Goal: Task Accomplishment & Management: Manage account settings

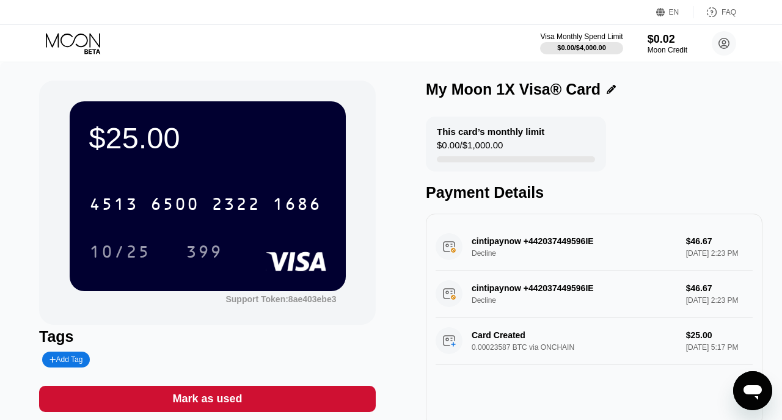
click at [81, 37] on icon at bounding box center [74, 43] width 57 height 21
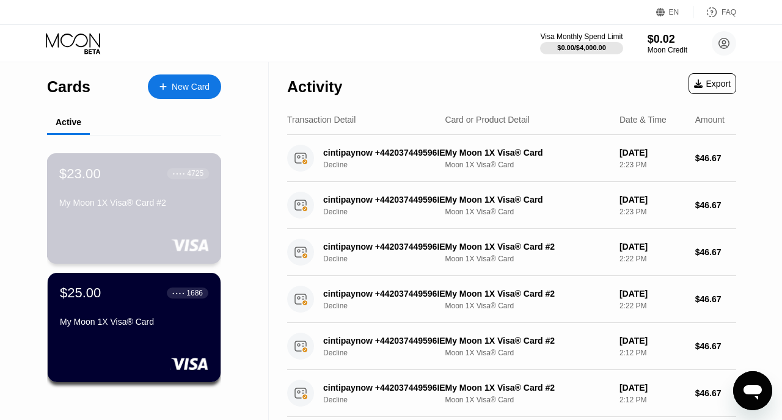
click at [121, 221] on div "$23.00 ● ● ● ● 4725 My Moon 1X Visa® Card #2" at bounding box center [134, 208] width 175 height 111
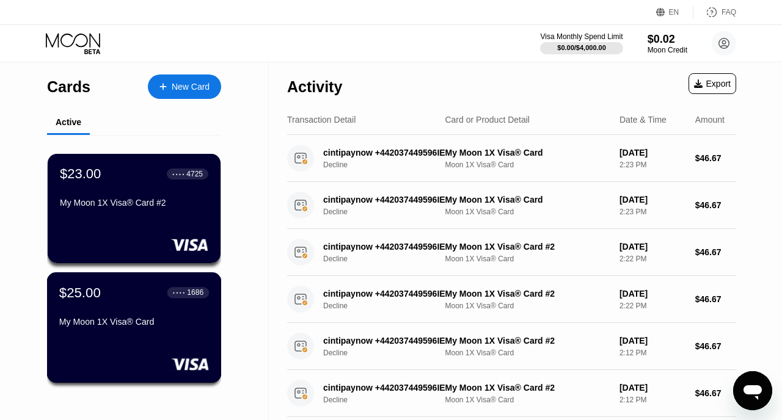
click at [142, 296] on div "$25.00 ● ● ● ● 1686" at bounding box center [134, 293] width 150 height 16
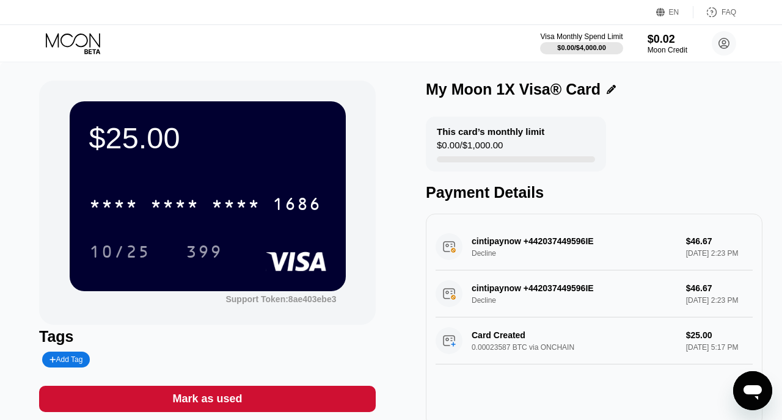
click at [77, 42] on icon at bounding box center [74, 43] width 57 height 21
